Goal: Information Seeking & Learning: Learn about a topic

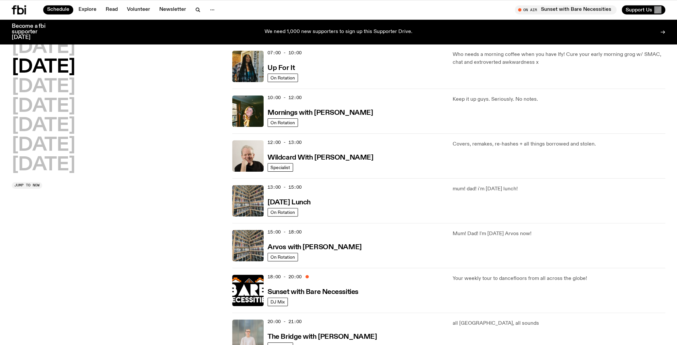
scroll to position [69, 0]
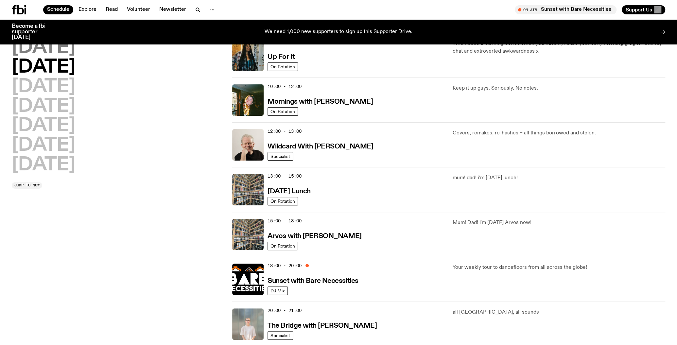
click at [55, 46] on h2 "[DATE]" at bounding box center [43, 48] width 63 height 18
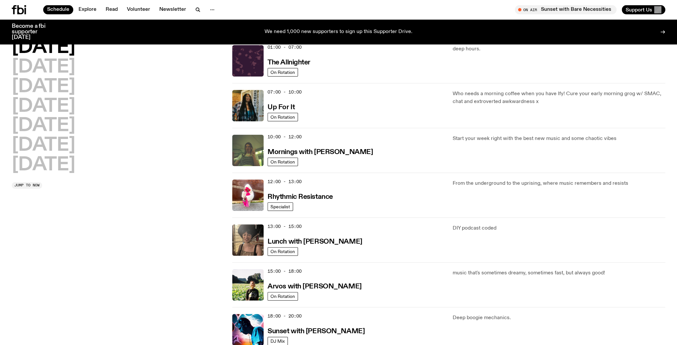
scroll to position [18, 0]
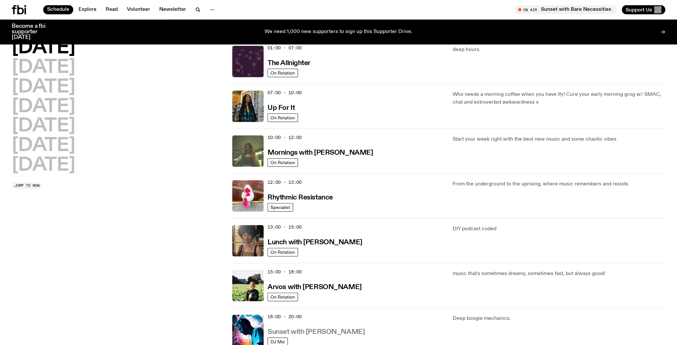
click at [334, 330] on h3 "Sunset with [PERSON_NAME]" at bounding box center [315, 331] width 97 height 7
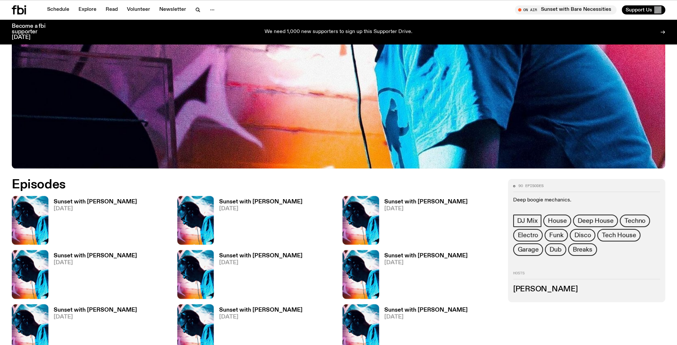
scroll to position [341, 0]
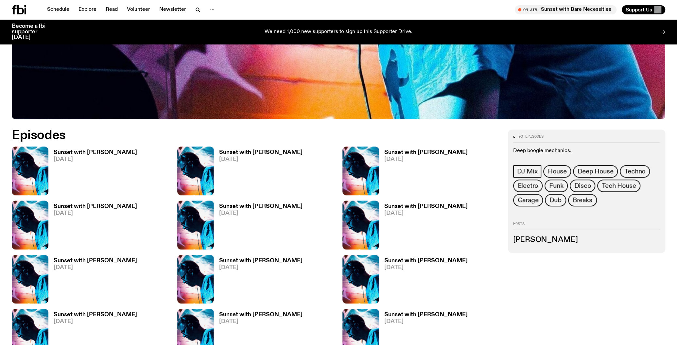
click at [69, 152] on h3 "Sunset with [PERSON_NAME]" at bounding box center [95, 153] width 83 height 6
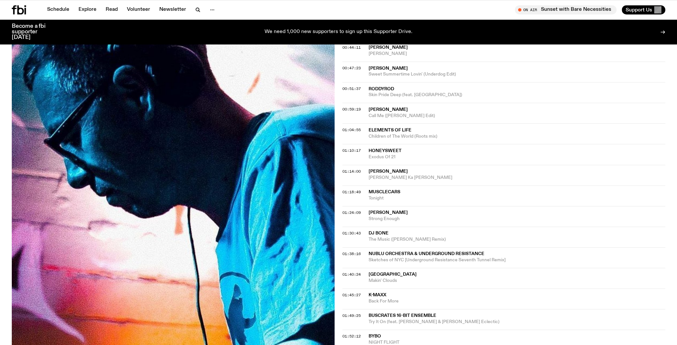
scroll to position [414, 0]
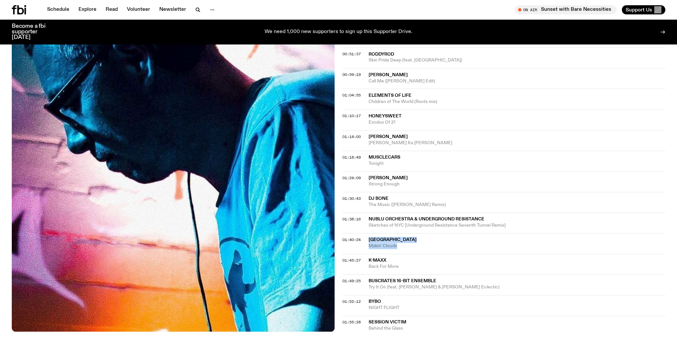
drag, startPoint x: 370, startPoint y: 234, endPoint x: 396, endPoint y: 244, distance: 28.5
click at [396, 243] on span "[GEOGRAPHIC_DATA]" at bounding box center [516, 240] width 296 height 6
